Goal: Navigation & Orientation: Understand site structure

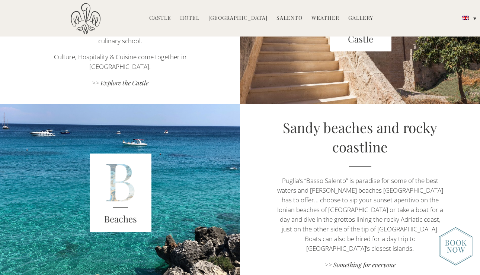
scroll to position [1206, 0]
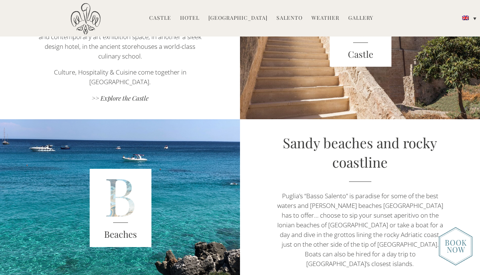
click at [359, 18] on link "Gallery" at bounding box center [360, 18] width 25 height 9
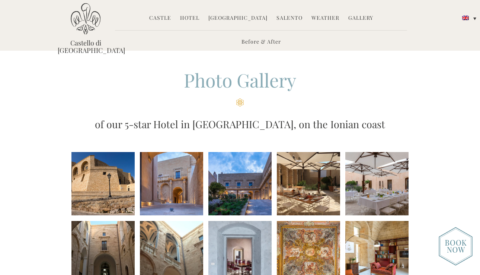
click at [192, 21] on link "Hotel" at bounding box center [189, 18] width 19 height 9
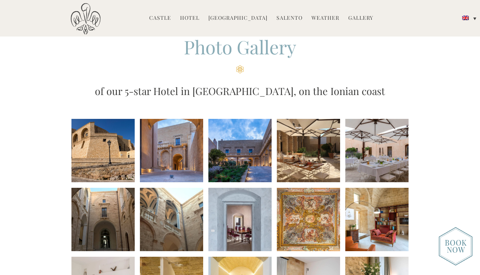
scroll to position [33, 0]
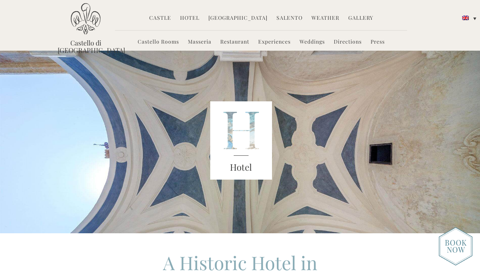
click at [83, 23] on img at bounding box center [86, 19] width 30 height 32
